Goal: Task Accomplishment & Management: Manage account settings

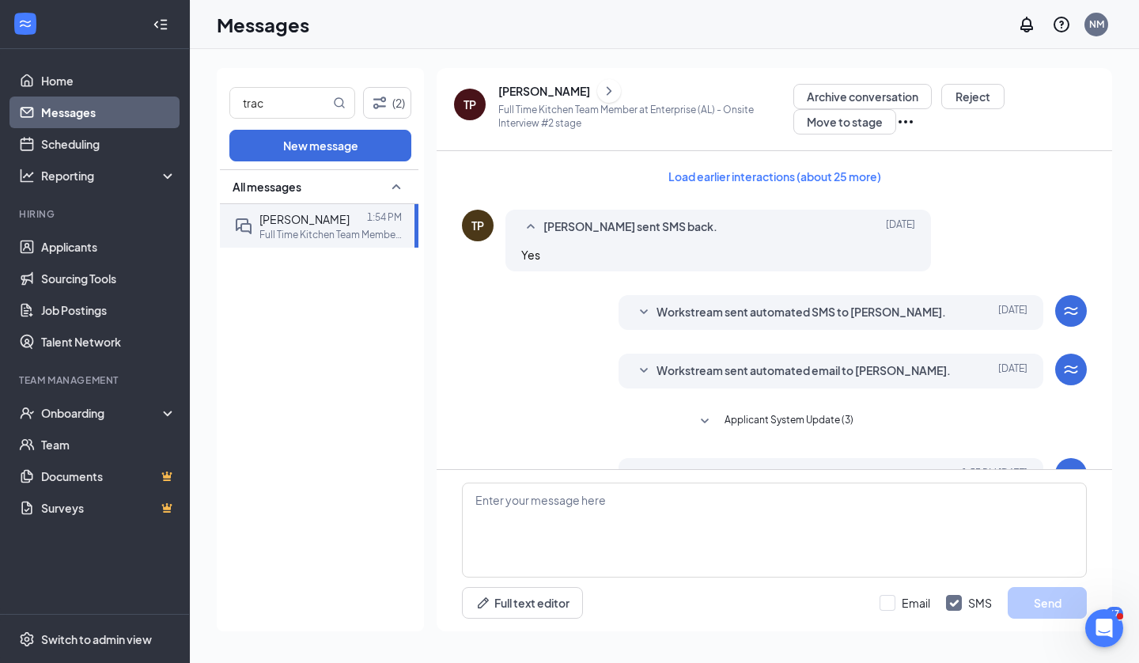
scroll to position [304, 0]
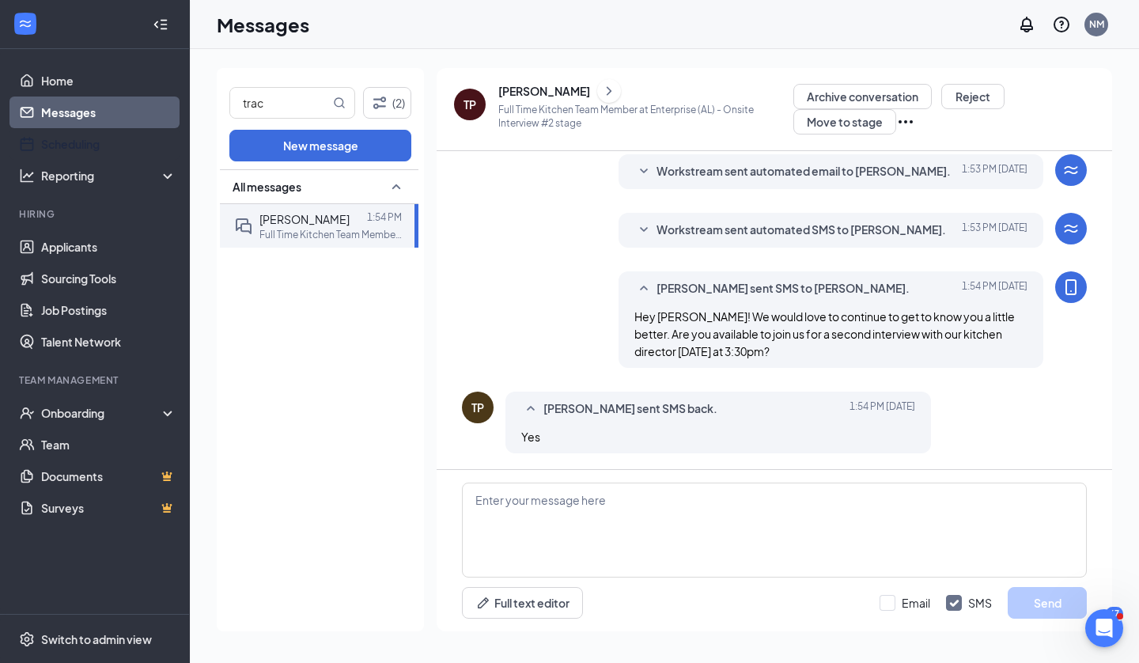
click at [93, 139] on link "Scheduling" at bounding box center [108, 144] width 135 height 32
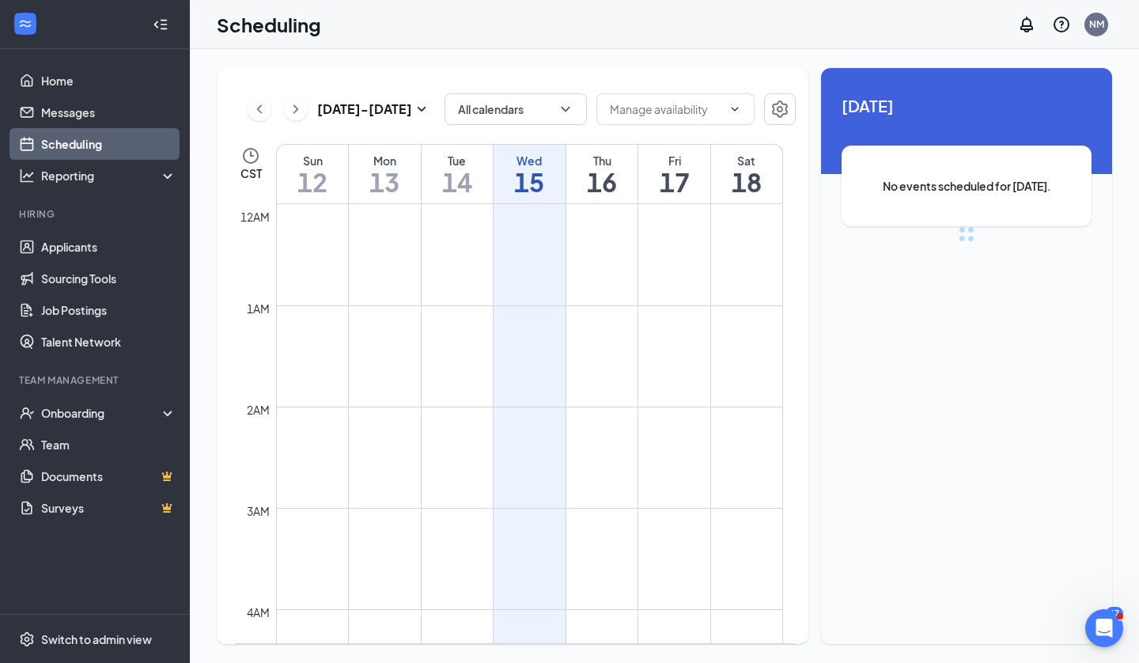
scroll to position [777, 0]
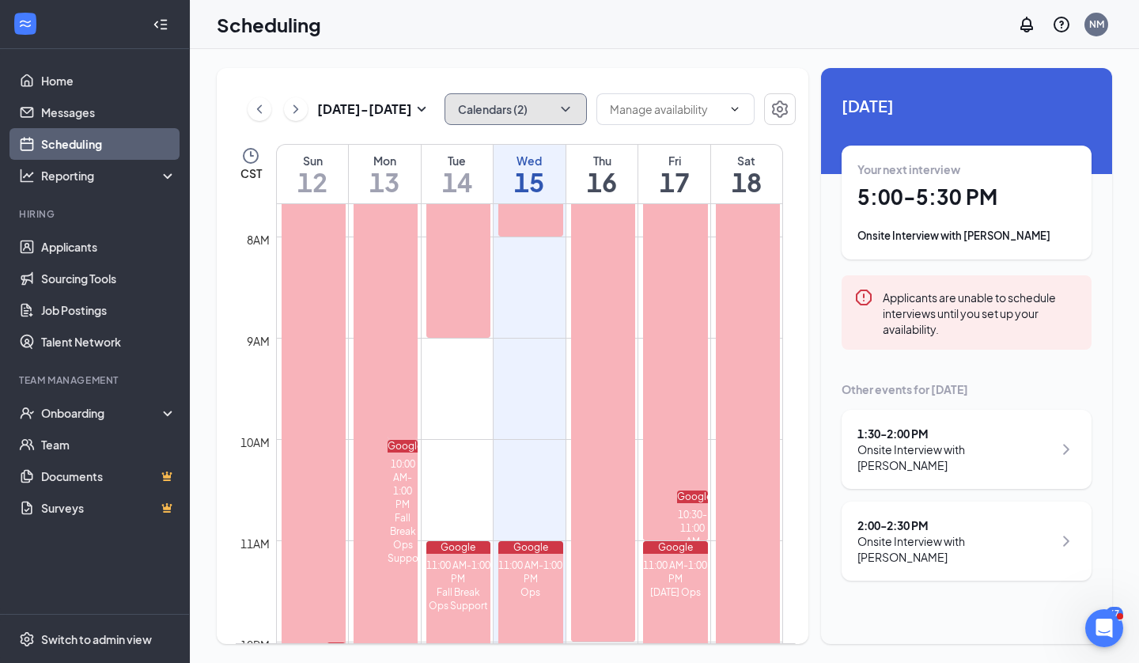
click at [531, 112] on button "Calendars (2)" at bounding box center [515, 109] width 142 height 32
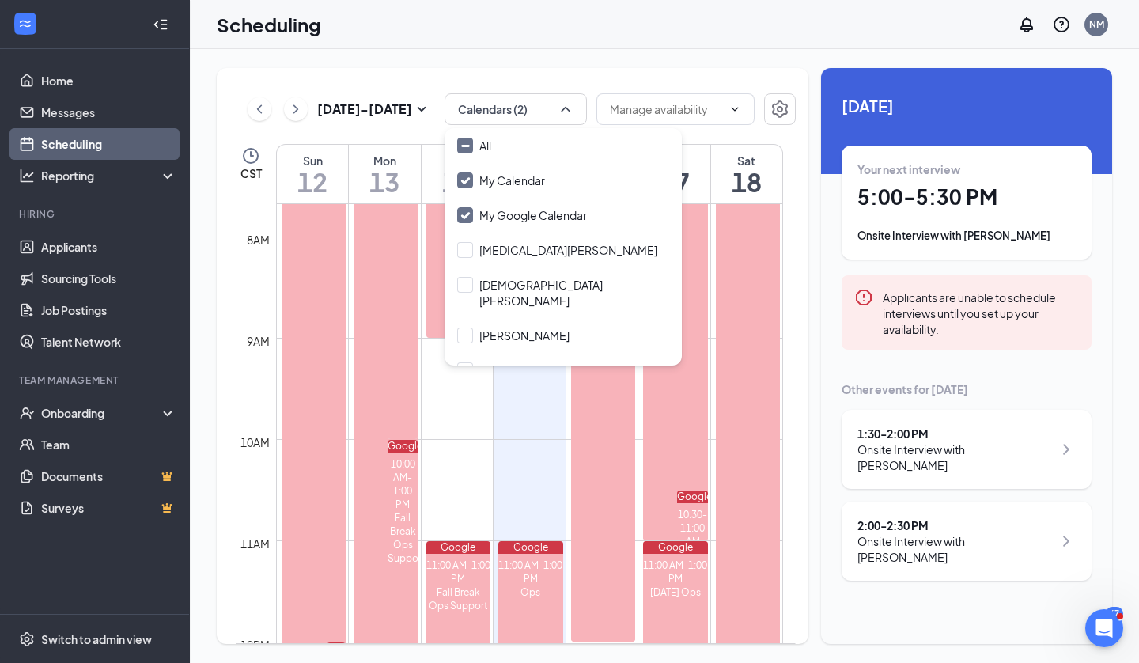
click at [488, 145] on input "All" at bounding box center [474, 146] width 34 height 16
checkbox input "true"
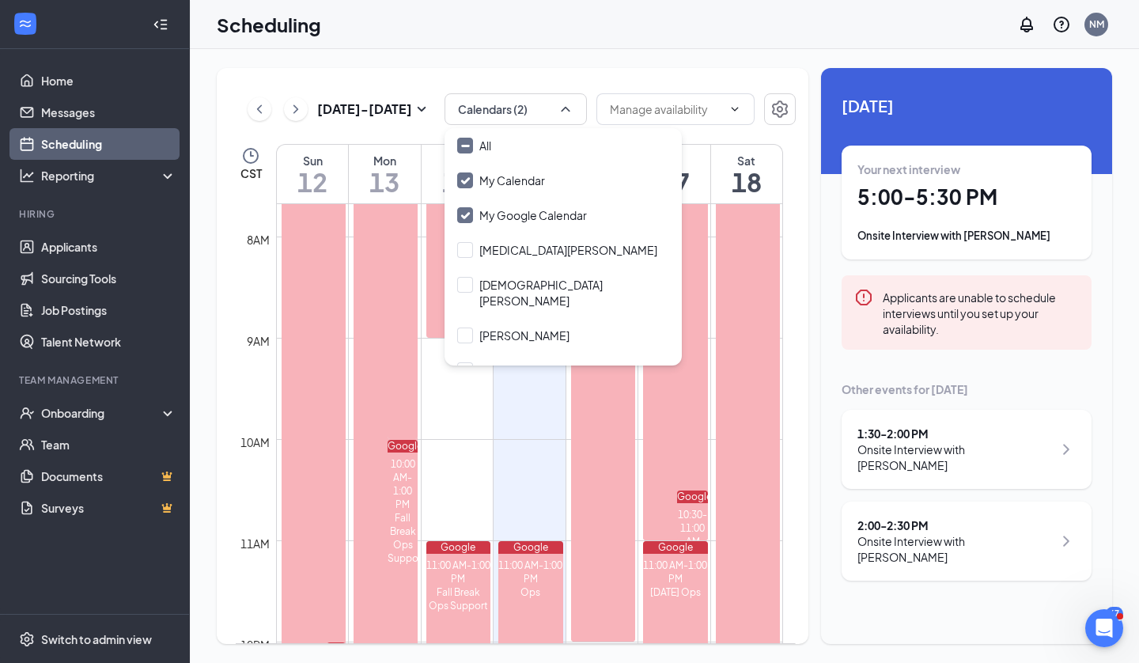
checkbox input "true"
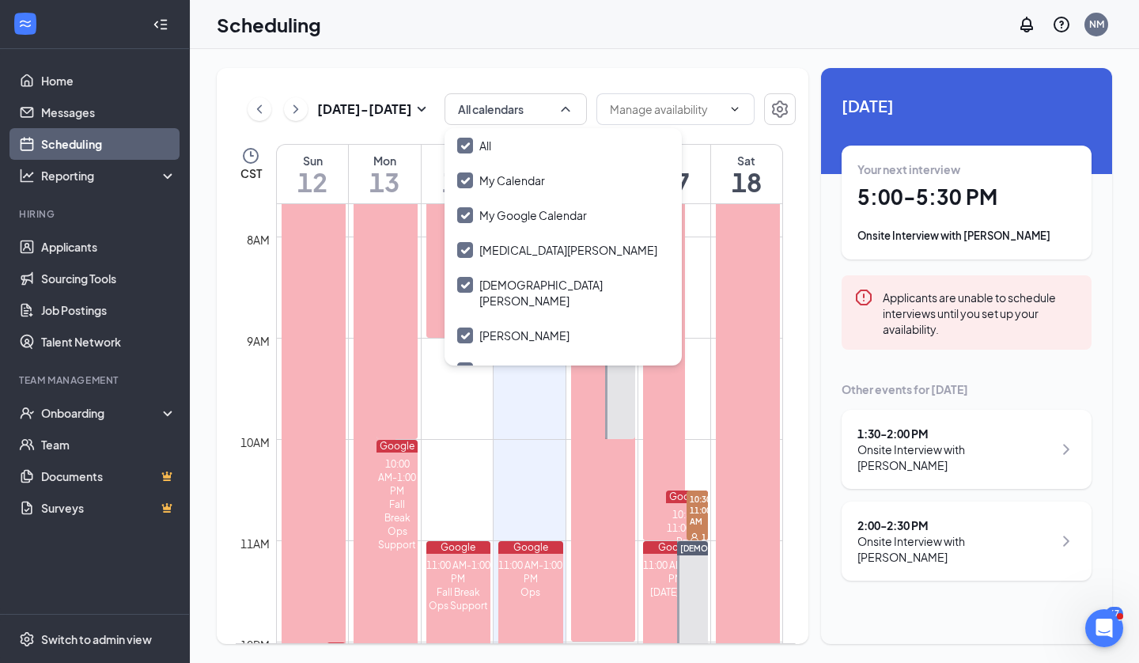
click at [509, 211] on input "My Google Calendar" at bounding box center [522, 215] width 130 height 16
checkbox input "true"
checkbox input "false"
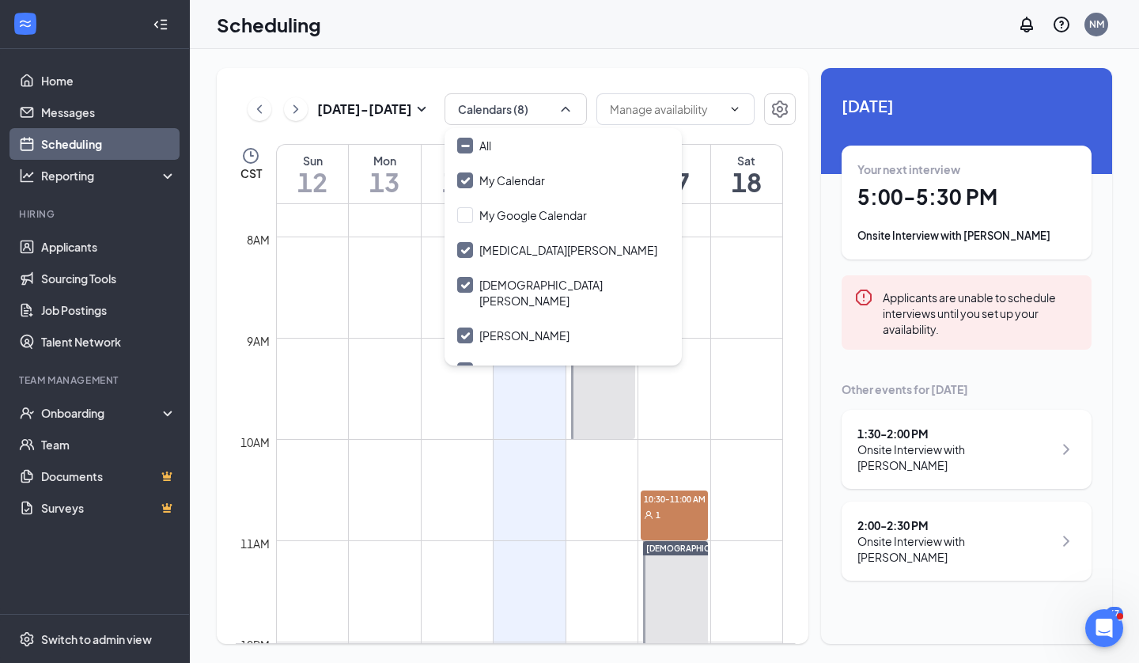
click at [568, 74] on div "[DATE] - [DATE] Calendars (8) CST Sun 12 Mon 13 Tue 14 Wed 15 Thu 16 Fri 17 Sat…" at bounding box center [512, 356] width 591 height 576
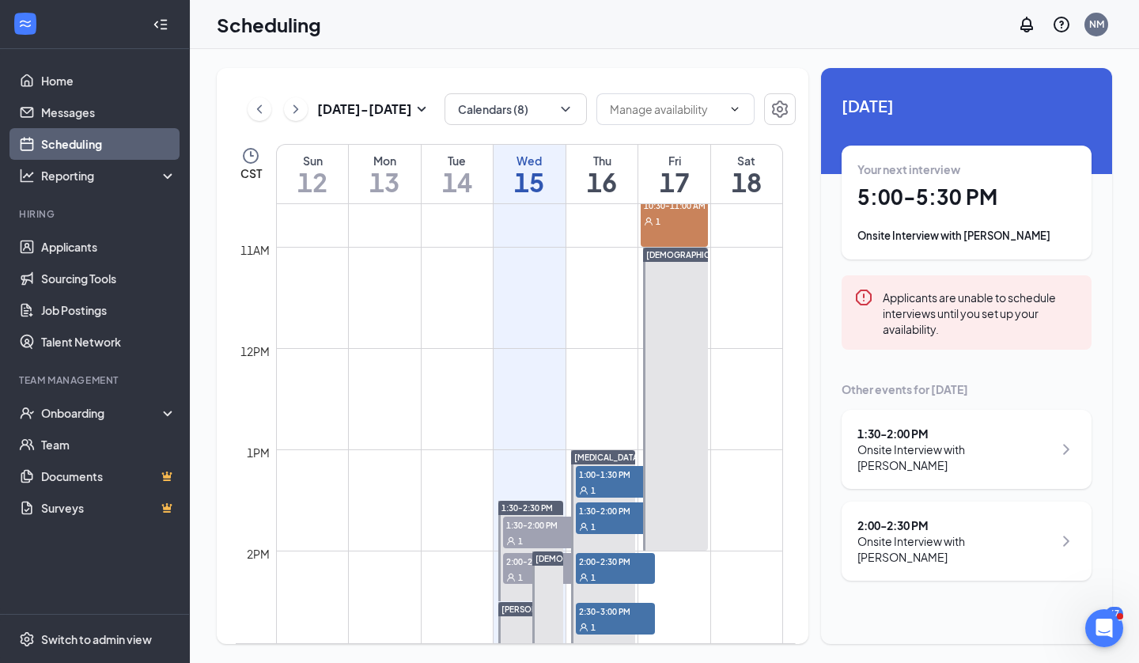
scroll to position [1065, 0]
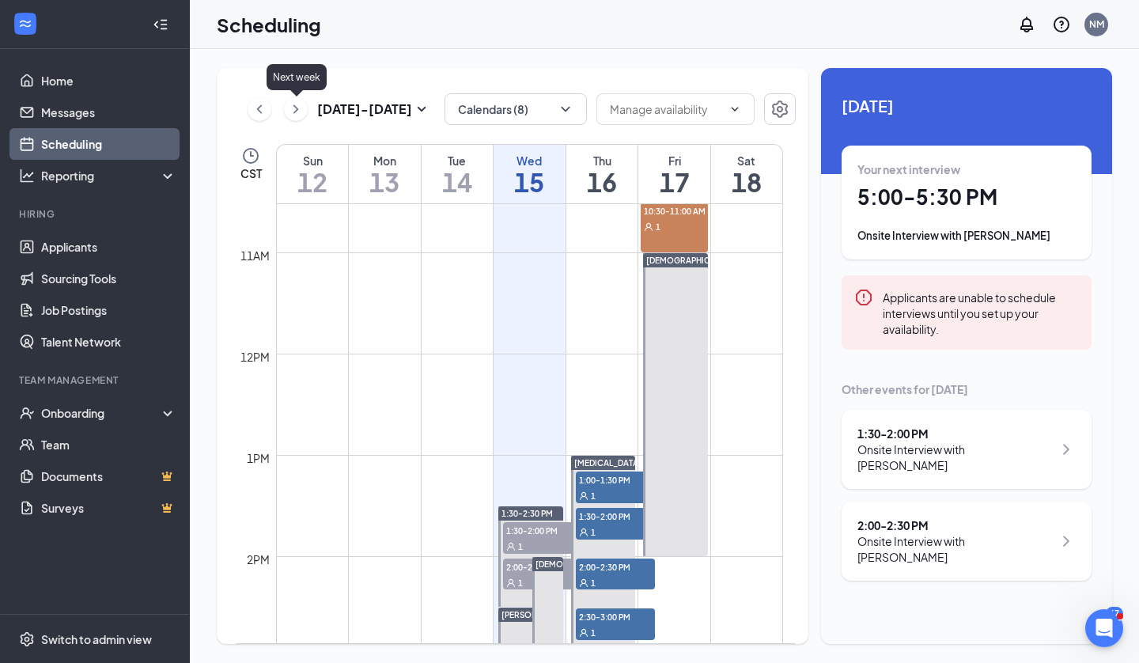
click at [294, 117] on icon "ChevronRight" at bounding box center [296, 109] width 16 height 19
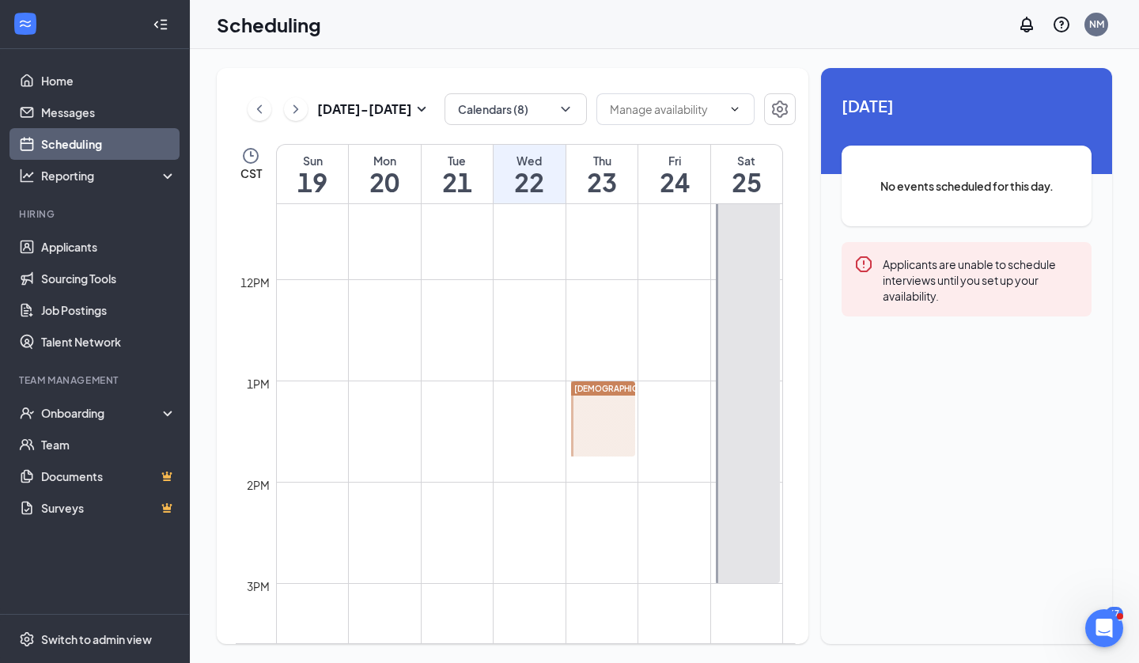
scroll to position [1142, 0]
click at [297, 100] on icon "ChevronRight" at bounding box center [296, 109] width 16 height 19
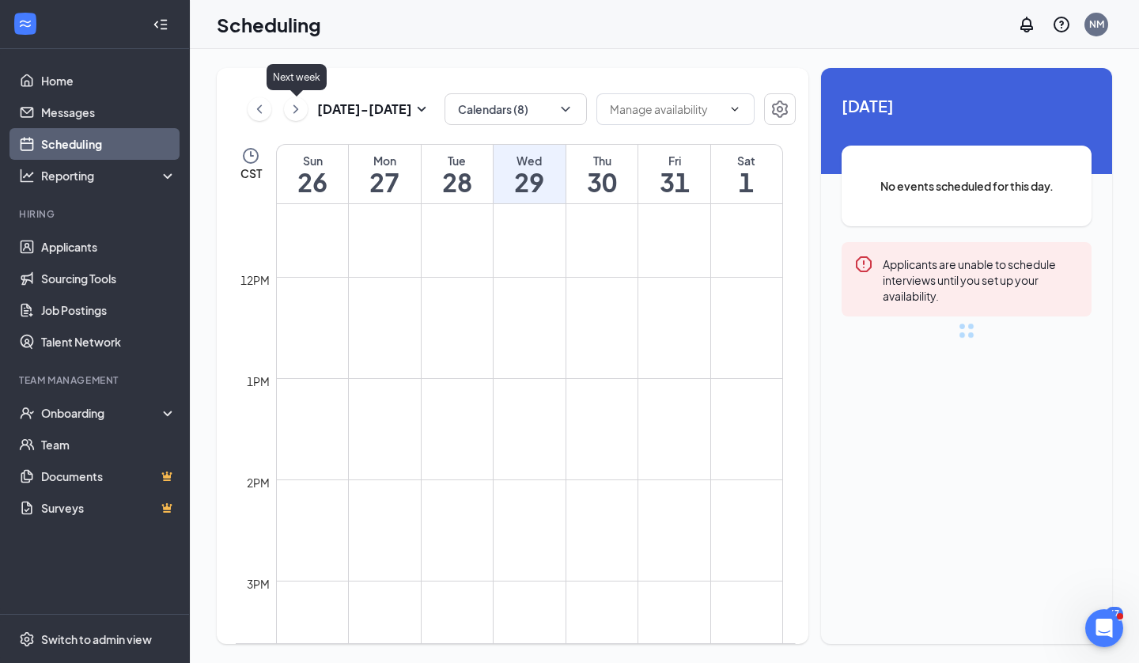
scroll to position [777, 0]
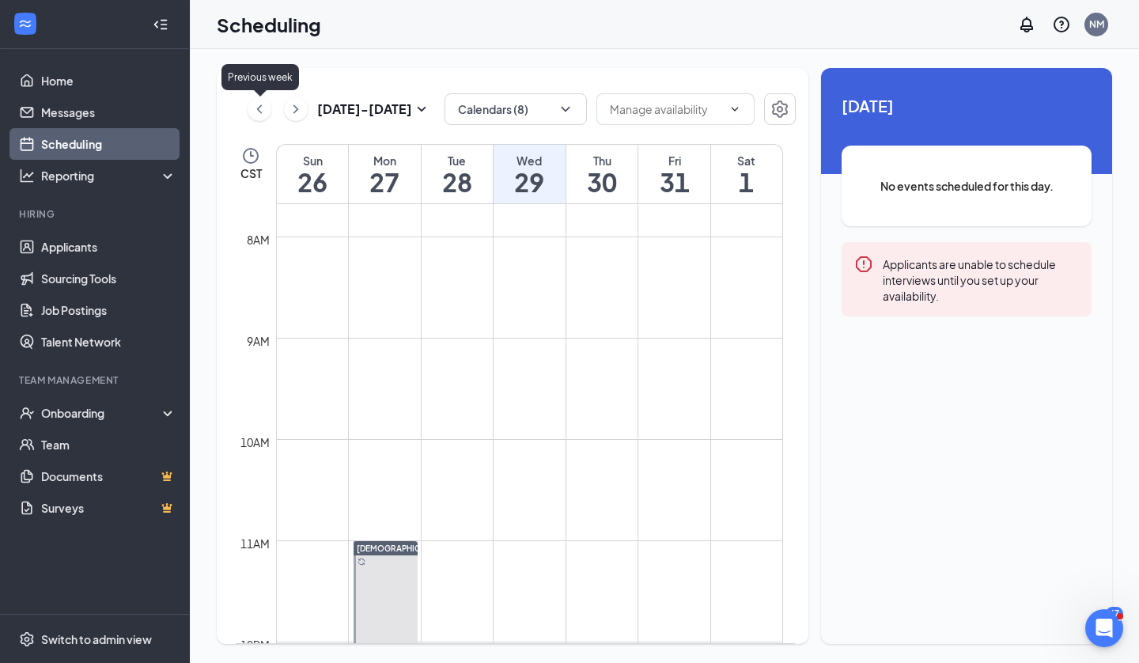
click at [263, 115] on icon "ChevronLeft" at bounding box center [259, 109] width 16 height 19
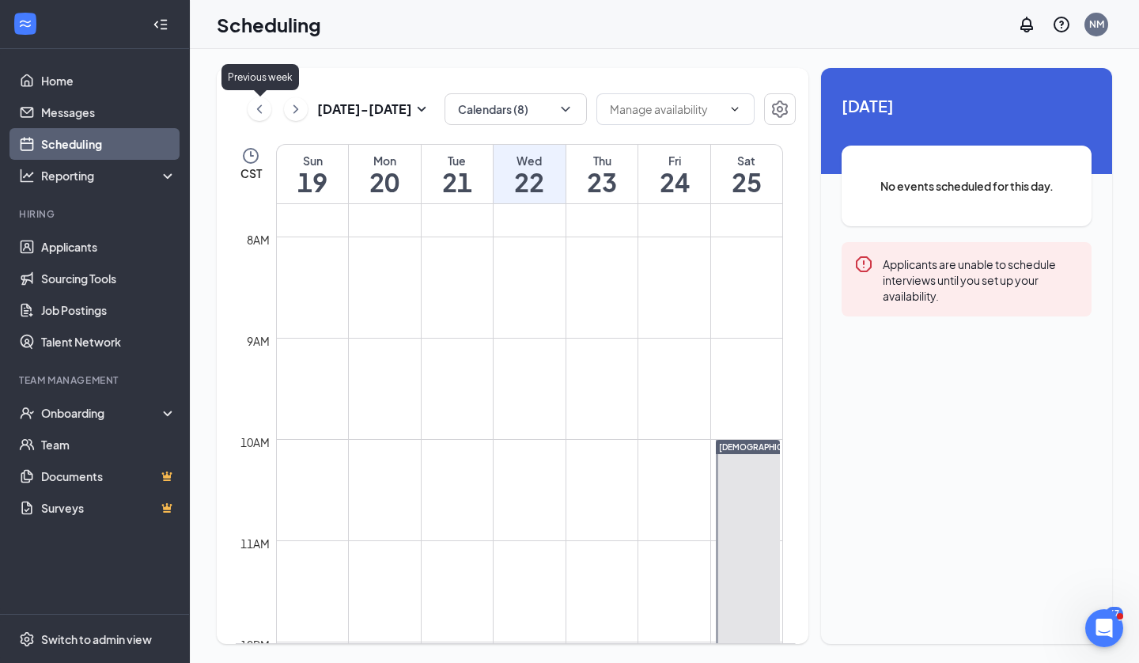
click at [263, 117] on icon "ChevronLeft" at bounding box center [259, 109] width 16 height 19
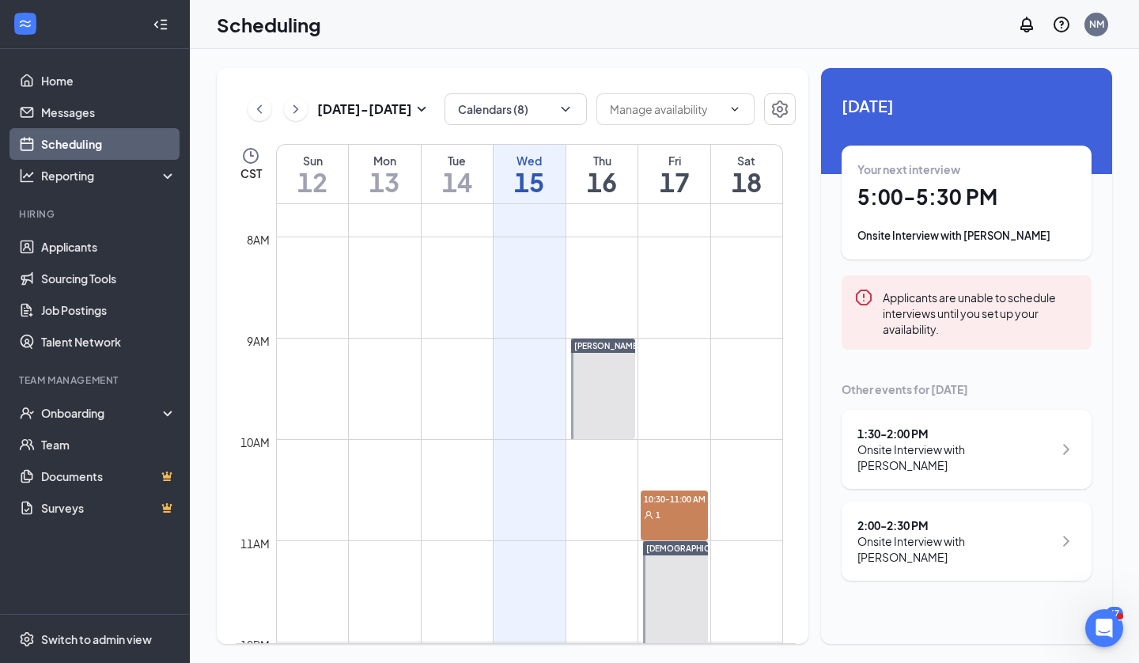
click at [338, 39] on div "Scheduling NM" at bounding box center [664, 24] width 949 height 49
